Goal: Transaction & Acquisition: Purchase product/service

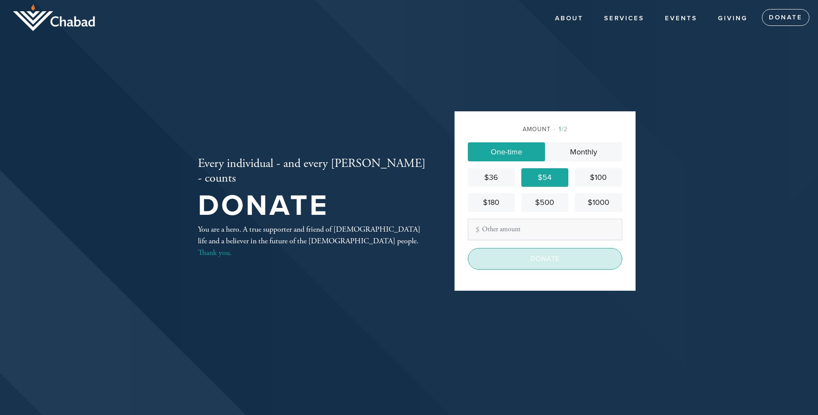
click at [548, 262] on input "Donate" at bounding box center [545, 259] width 154 height 22
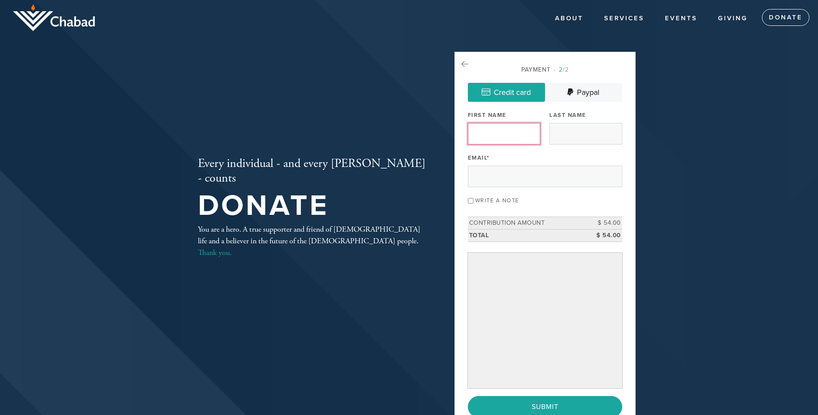
click at [501, 135] on input "First Name" at bounding box center [504, 134] width 72 height 22
type input "Paul"
type input "Goldstein"
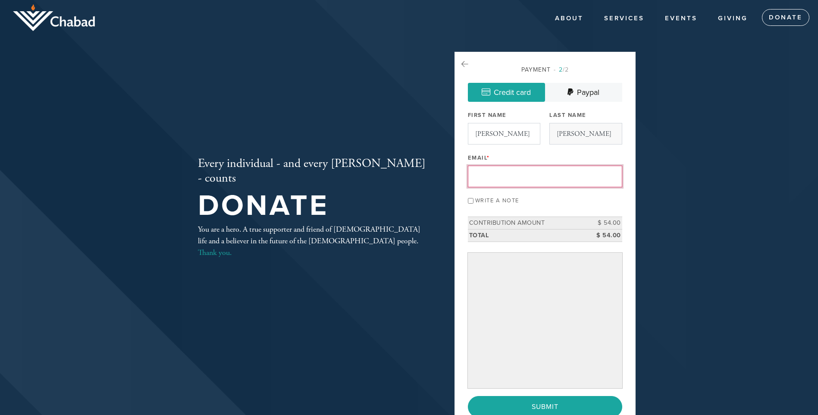
type input "drpaulgoldstein@yahoo.com"
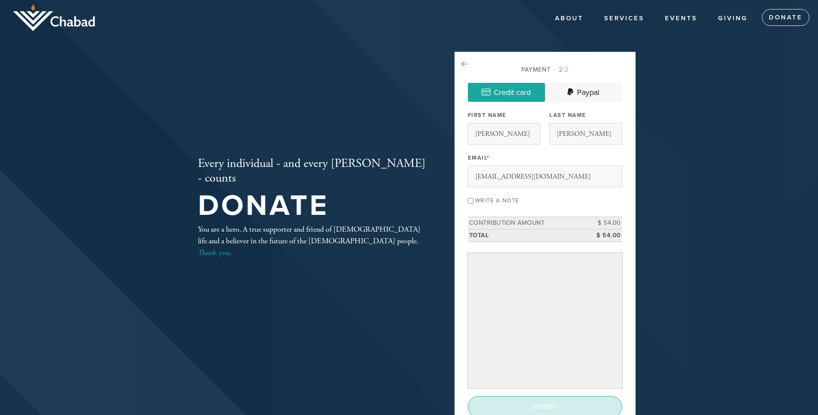
click at [571, 401] on input "Submit" at bounding box center [545, 407] width 154 height 22
